Goal: Task Accomplishment & Management: Use online tool/utility

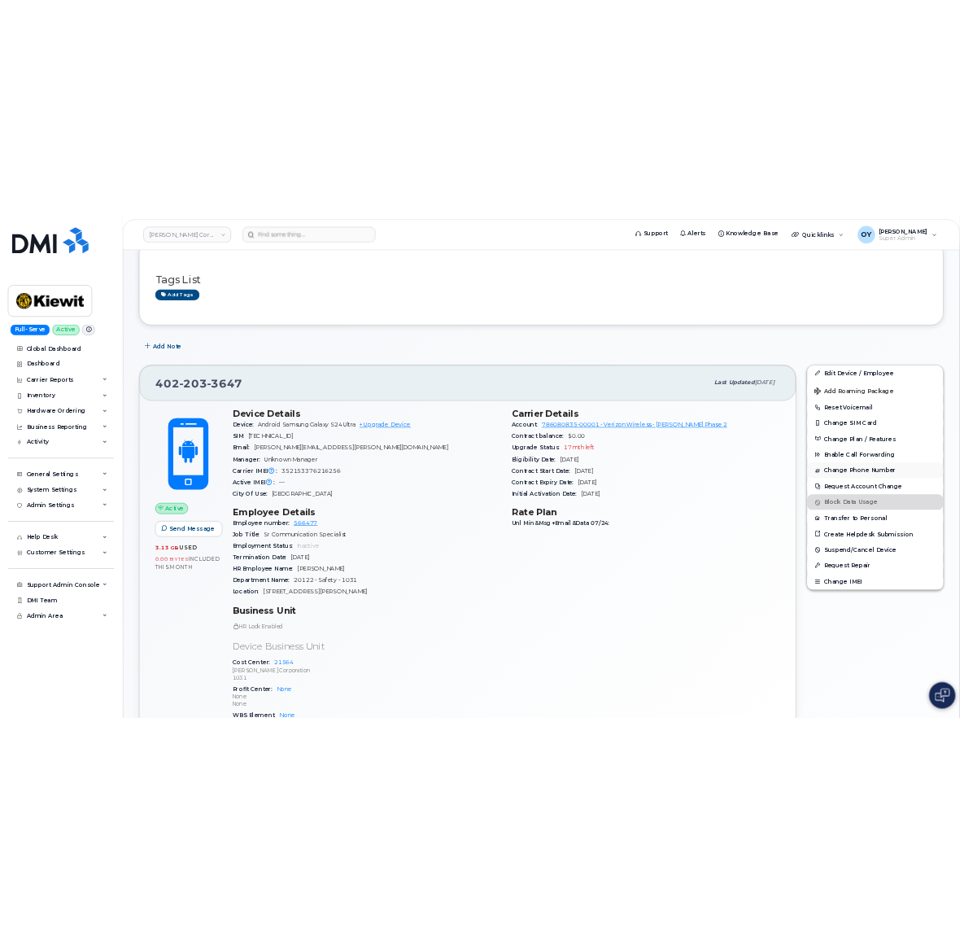
scroll to position [277, 0]
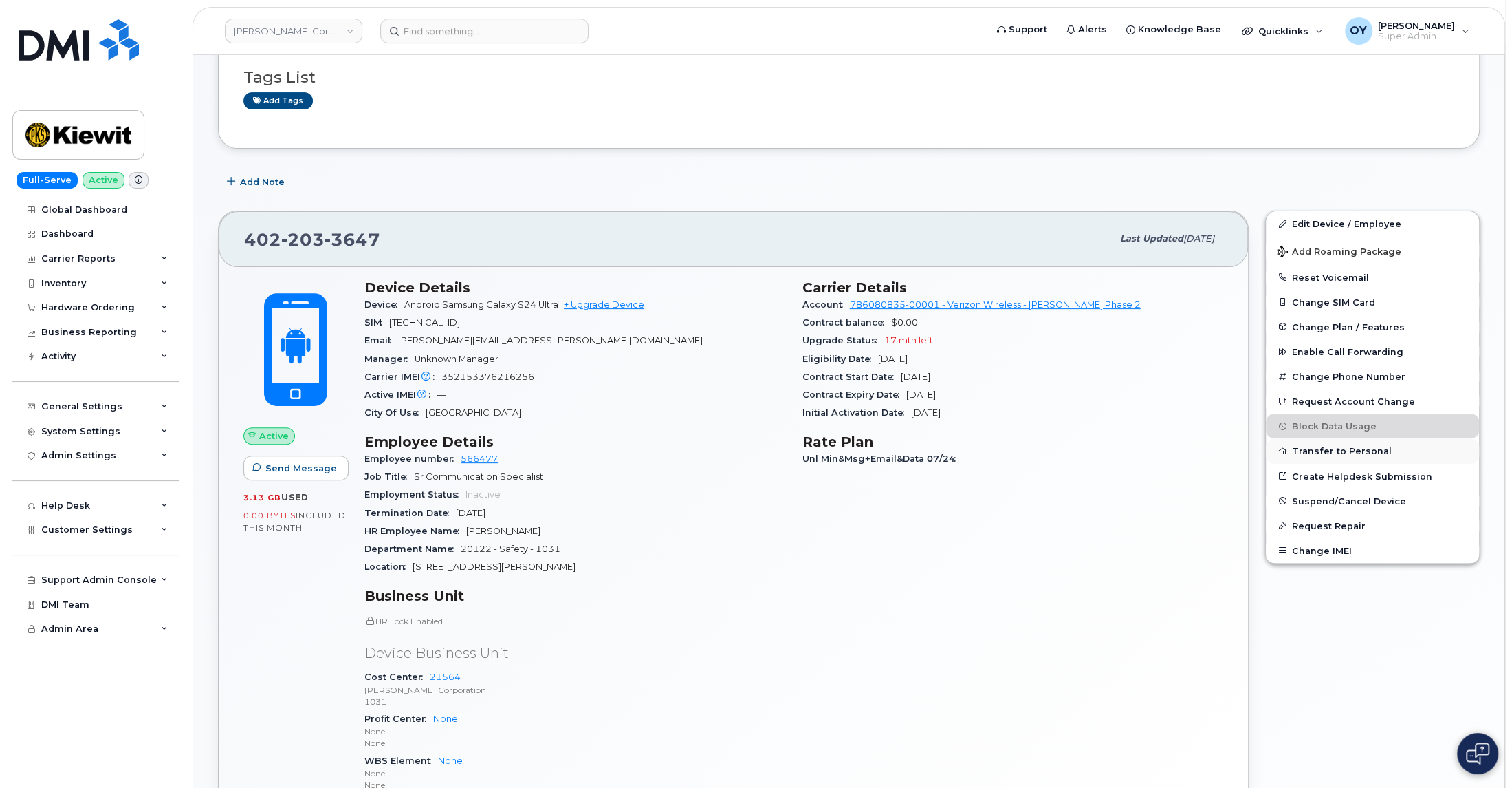
click at [1352, 454] on button "Transfer to Personal" at bounding box center [1373, 450] width 213 height 25
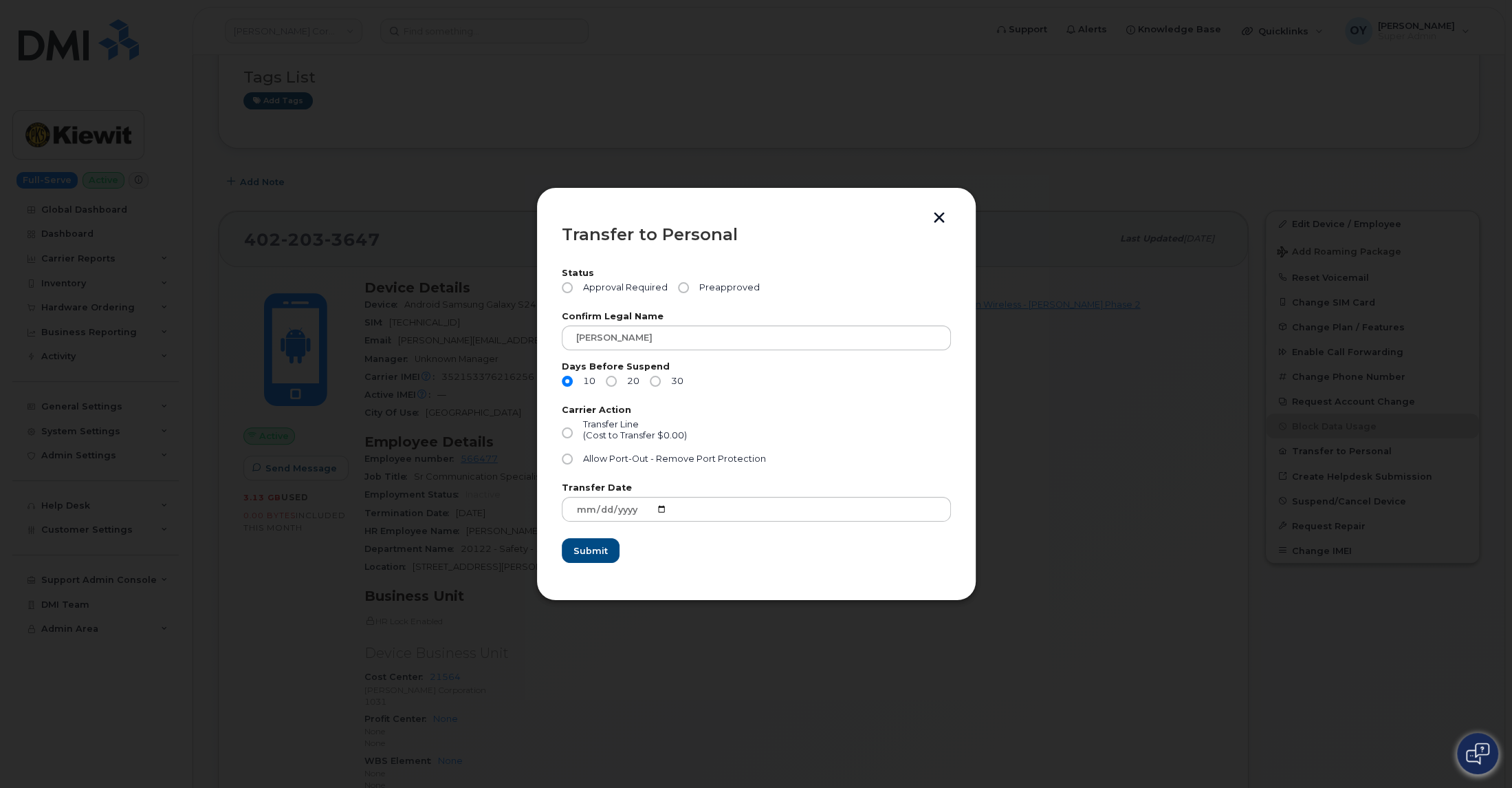
click at [942, 220] on button "button" at bounding box center [939, 219] width 20 height 14
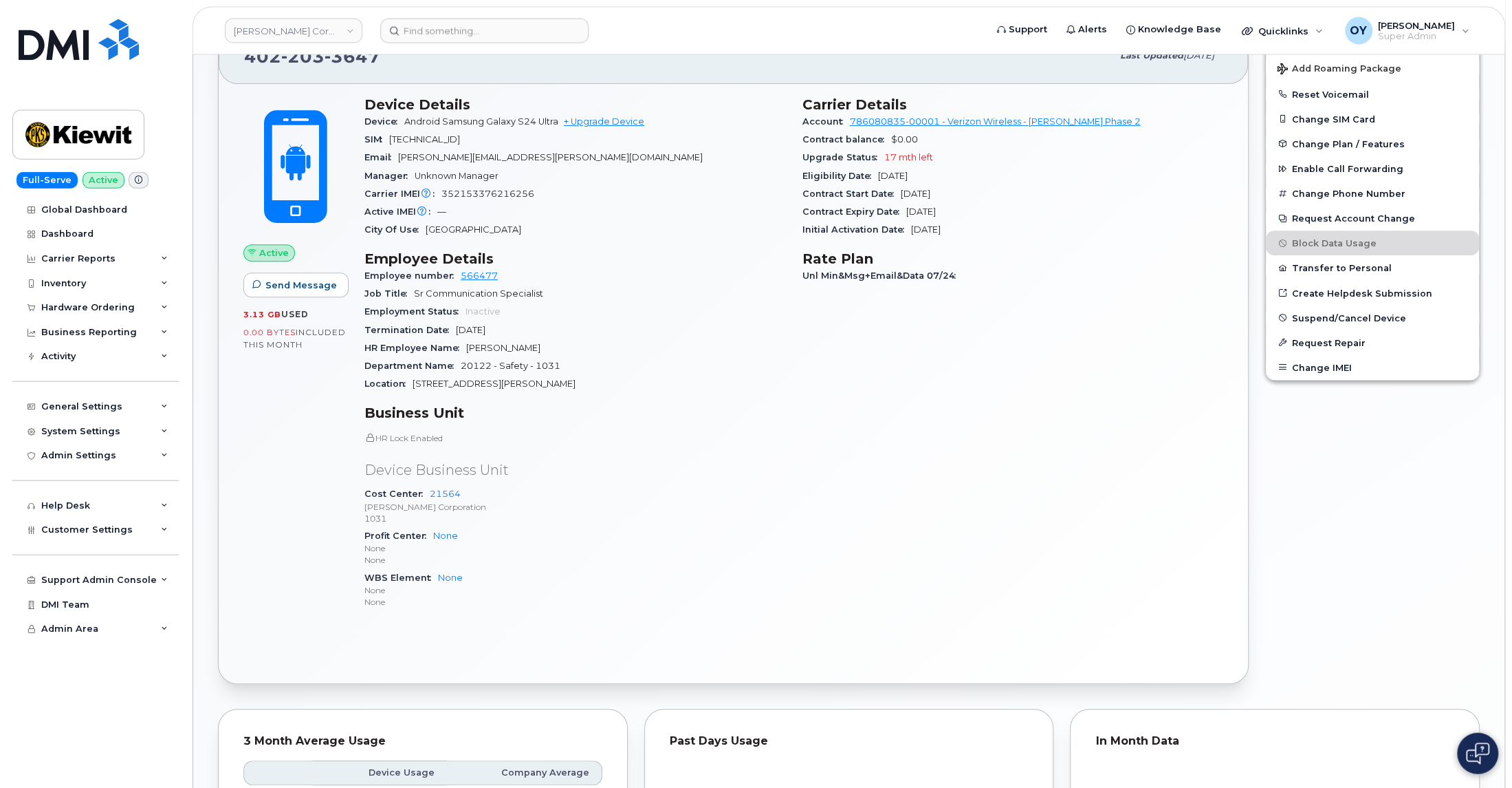
scroll to position [406, 0]
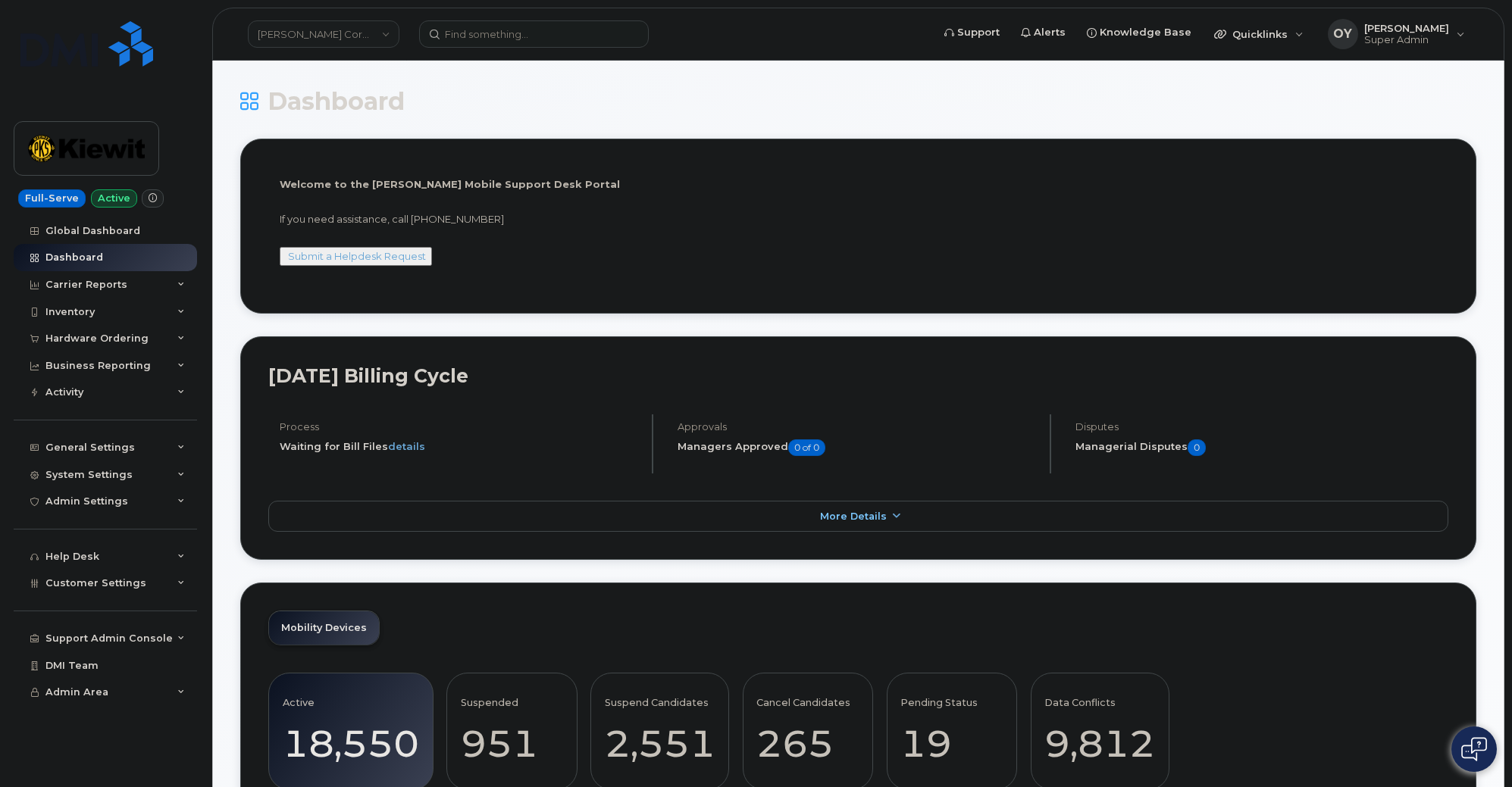
scroll to position [2162, 0]
